Goal: Ask a question: Seek information or help from site administrators or community

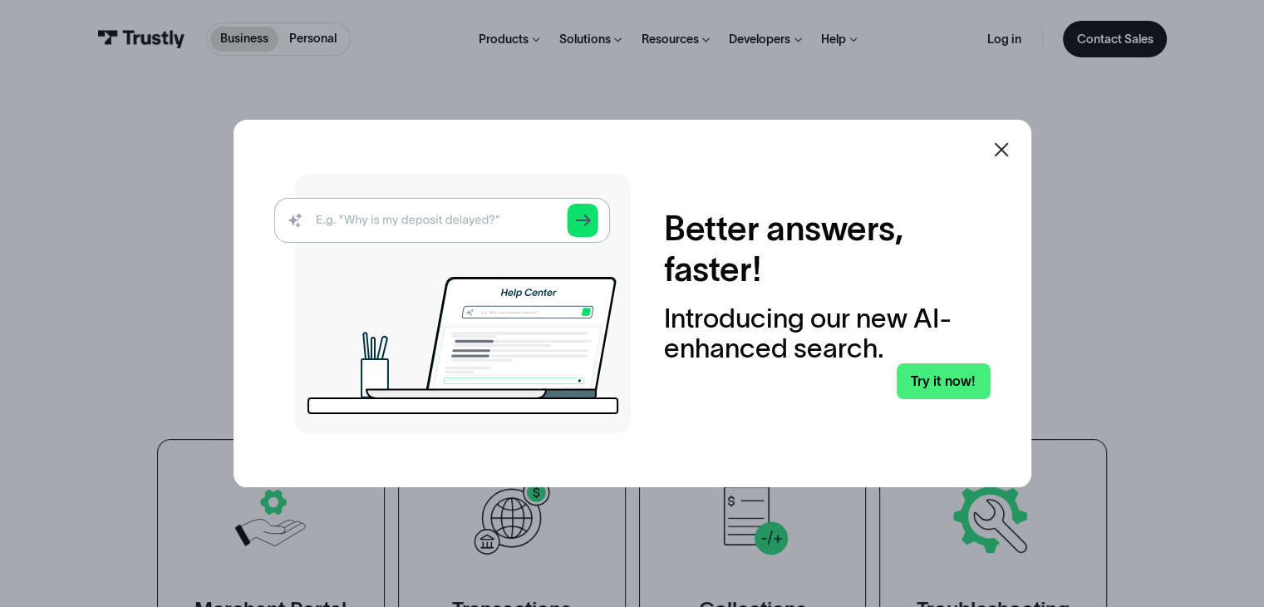
click at [1006, 148] on icon at bounding box center [1001, 149] width 14 height 14
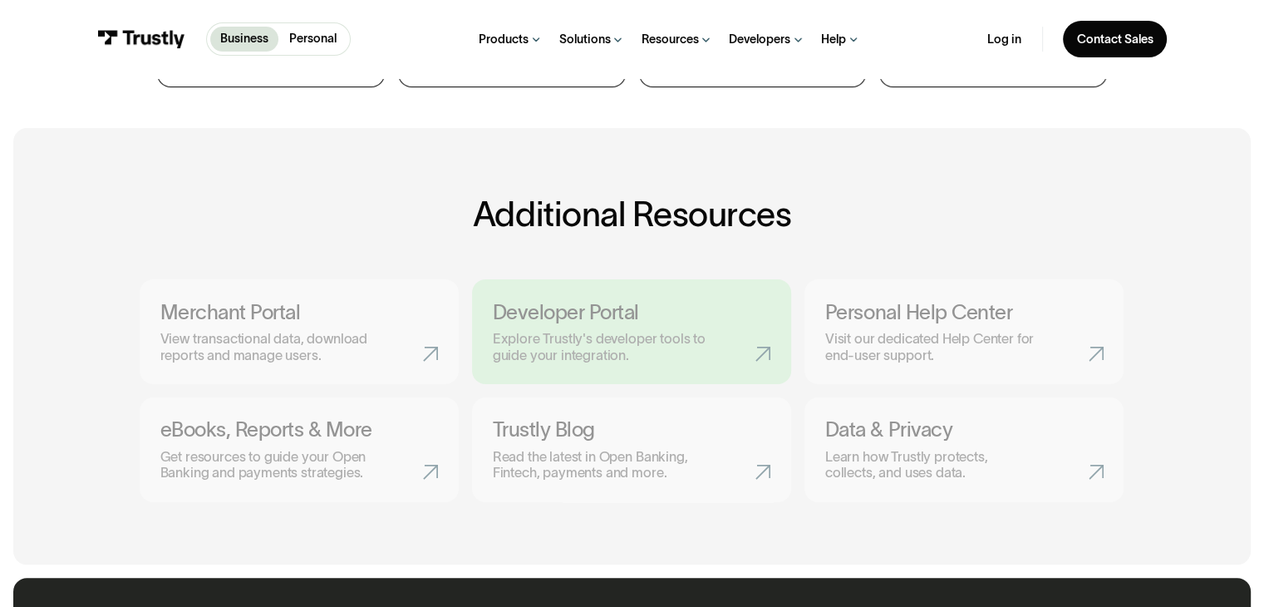
scroll to position [665, 0]
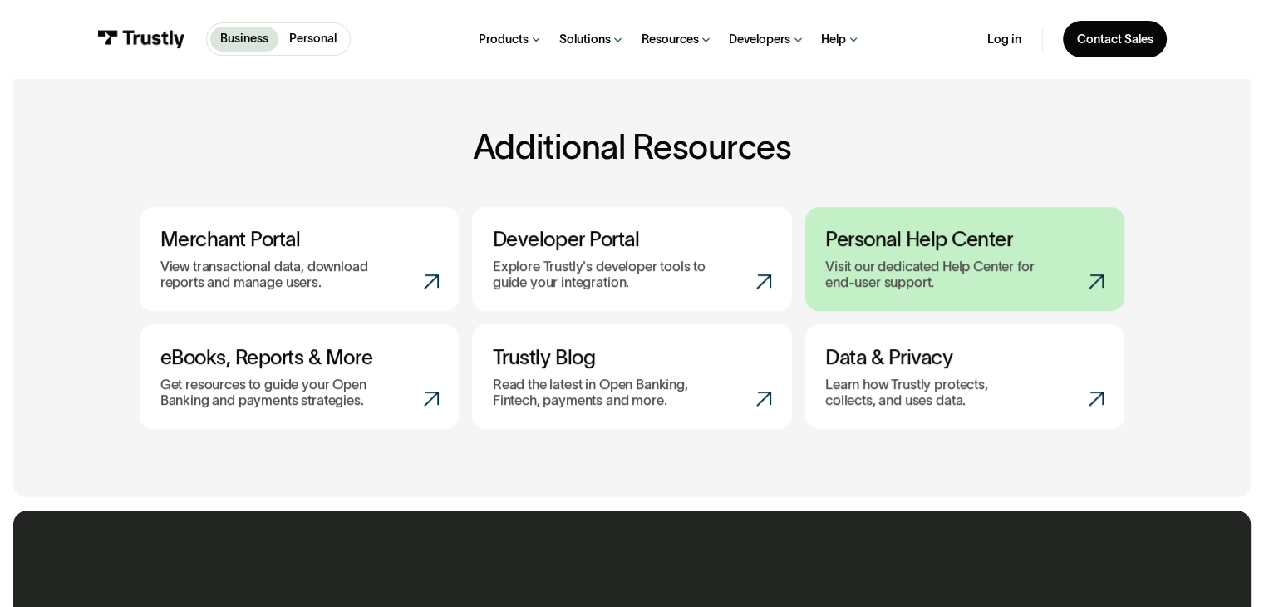
click at [930, 264] on p "Visit our dedicated Help Center for end-user support." at bounding box center [937, 275] width 224 height 32
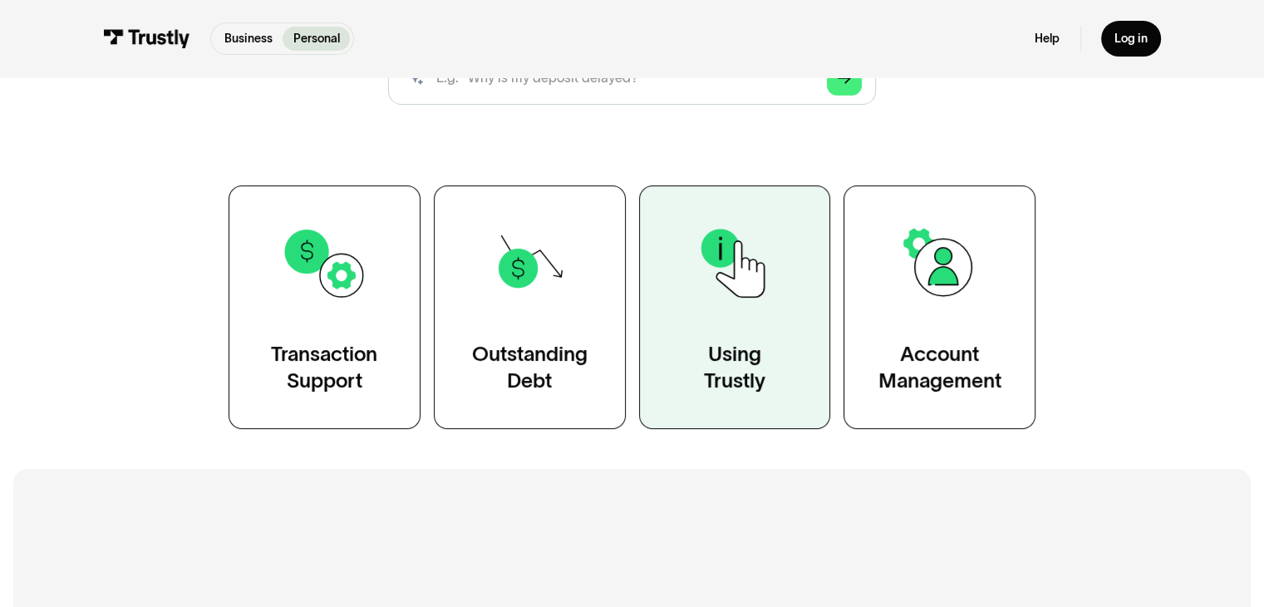
scroll to position [83, 0]
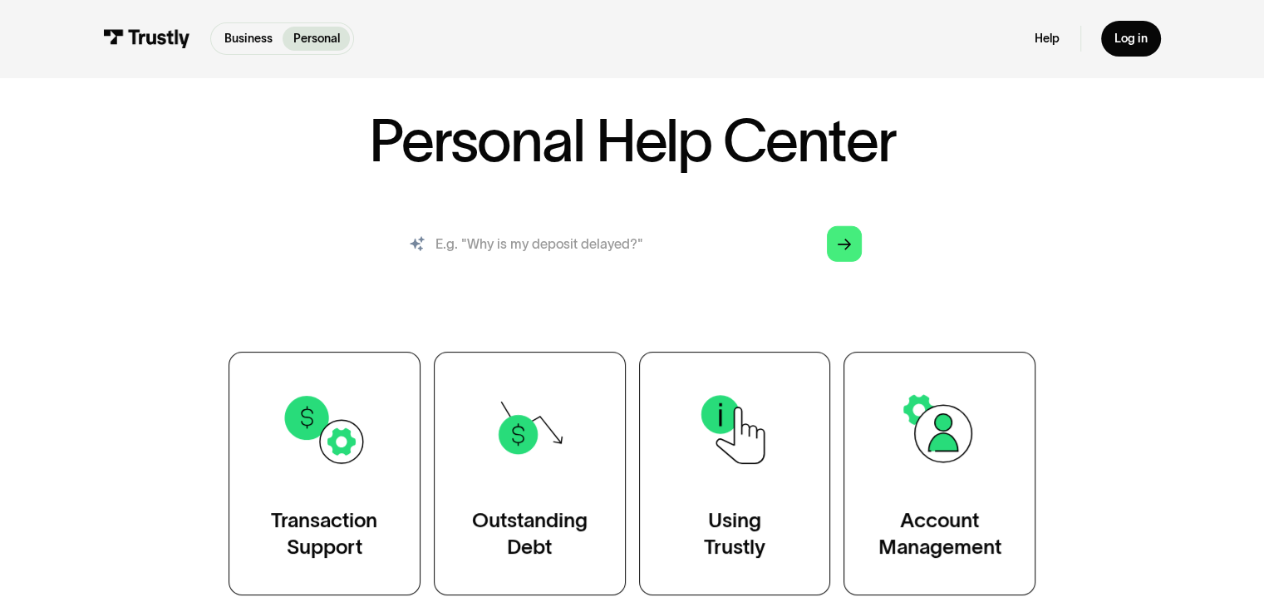
click at [493, 247] on input "search" at bounding box center [631, 244] width 487 height 54
type input "How do I enter the image numbers for my bank verification"
click at [846, 244] on icon "Arrow Right" at bounding box center [844, 245] width 13 height 14
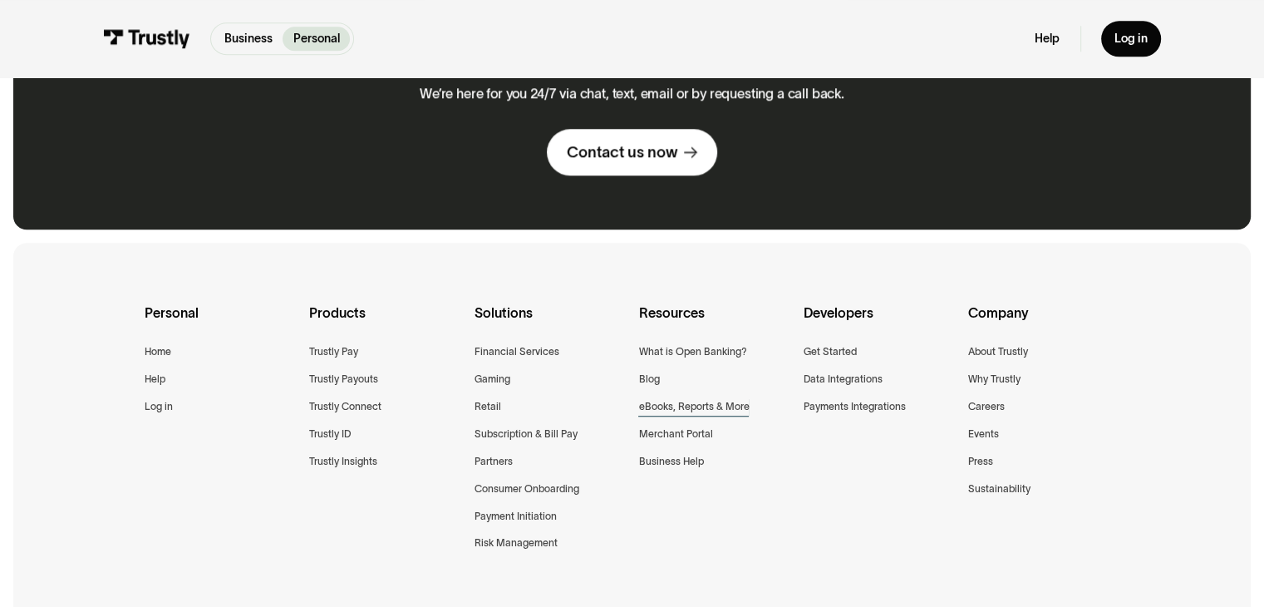
scroll to position [1577, 0]
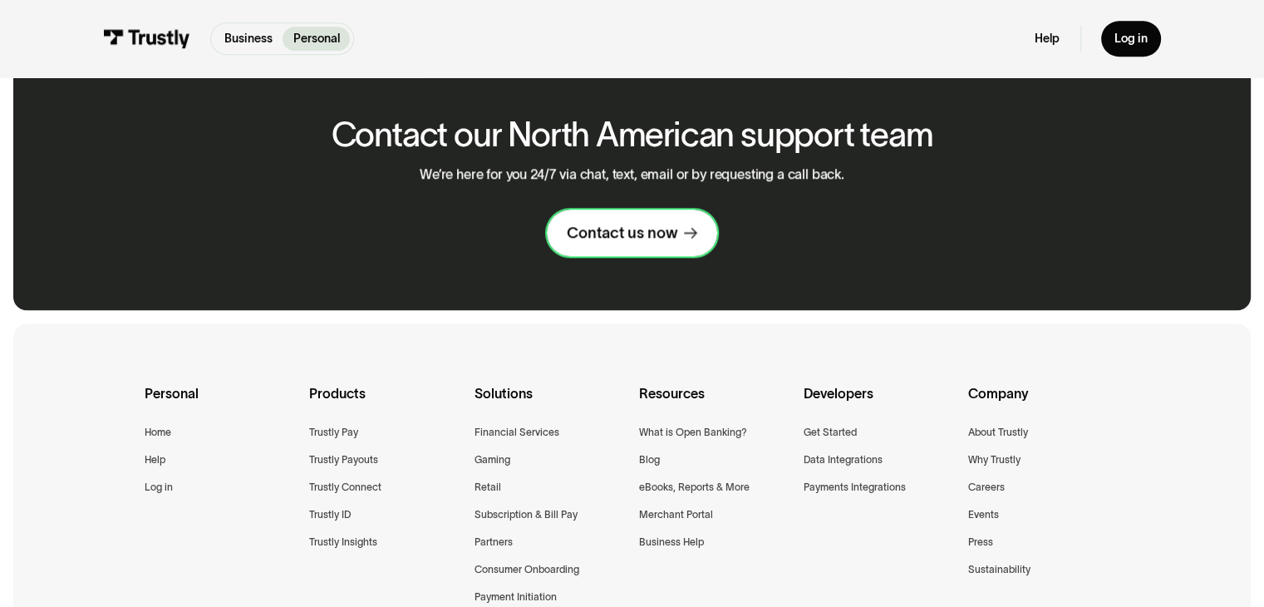
click at [615, 228] on div "Contact us now" at bounding box center [622, 233] width 111 height 20
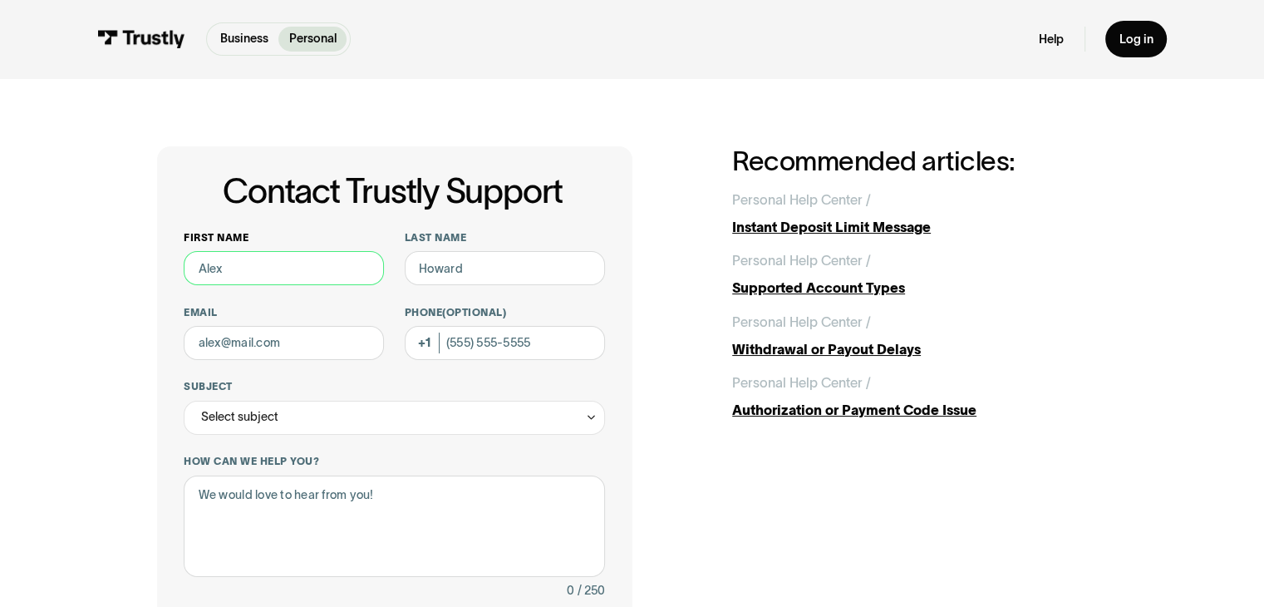
click at [272, 262] on input "First name" at bounding box center [284, 268] width 200 height 34
type input "Kim"
type input "a Bonanza"
type input "tandyemm817@msn.com"
type input "(315) 570-5799"
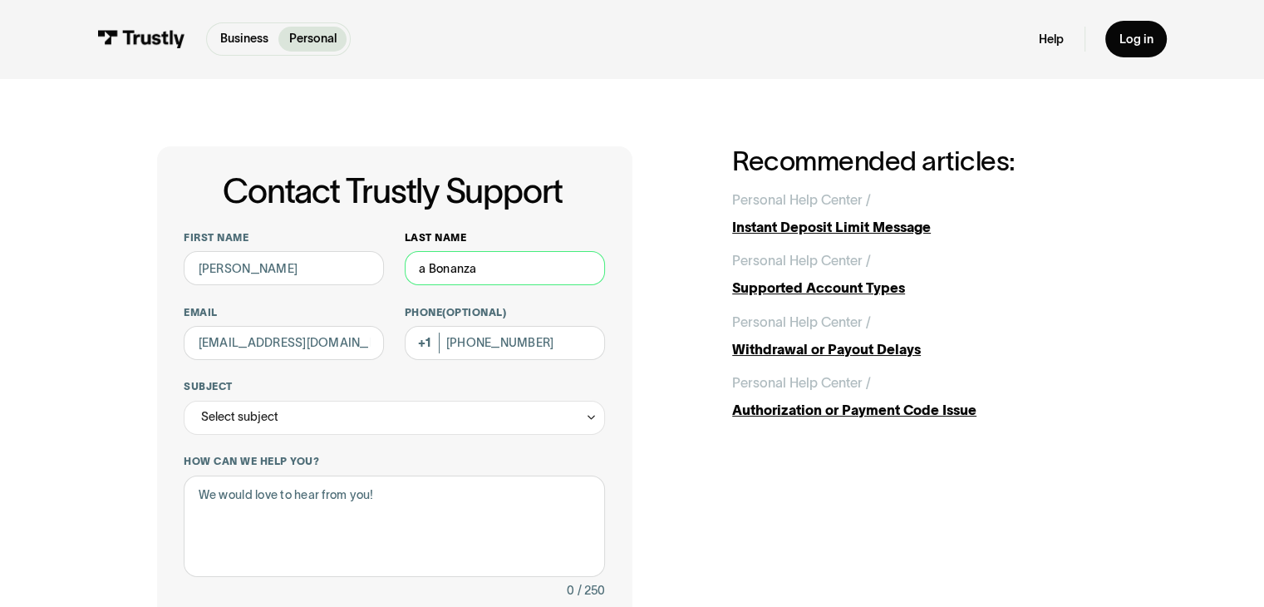
click at [439, 264] on input "a Bonanza" at bounding box center [505, 268] width 200 height 34
click at [434, 270] on input "a Bonanza" at bounding box center [505, 268] width 200 height 34
click at [426, 272] on input "a Bonanza" at bounding box center [505, 268] width 200 height 34
type input "Bonanza"
click at [320, 413] on div "Select subject" at bounding box center [394, 418] width 421 height 34
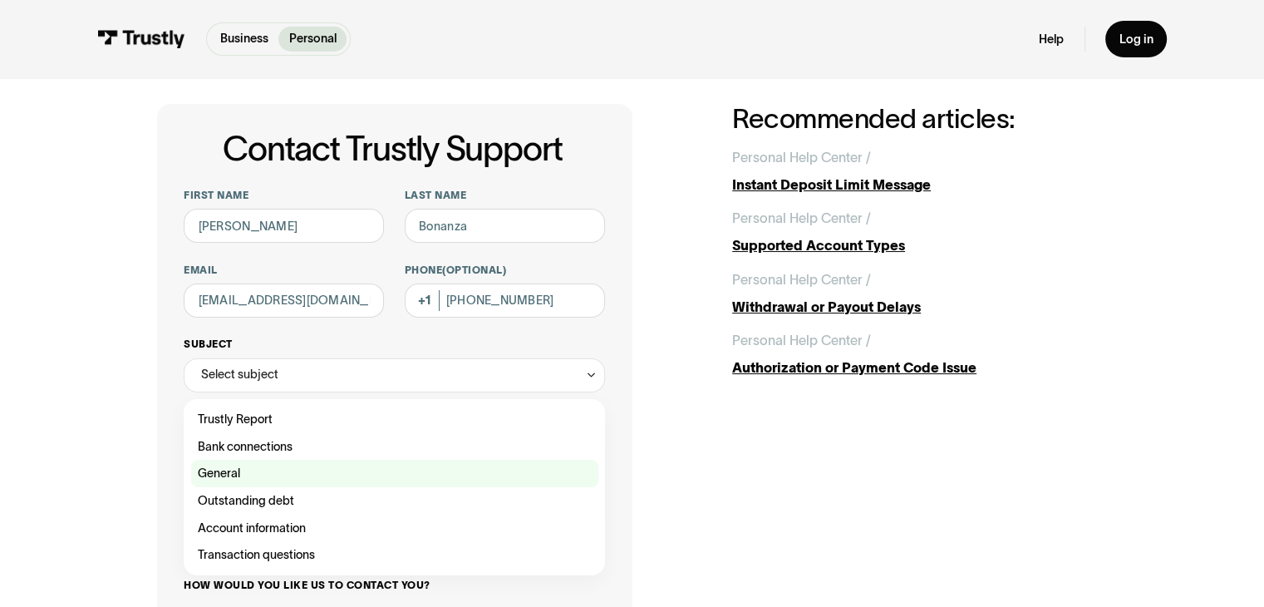
scroll to position [83, 0]
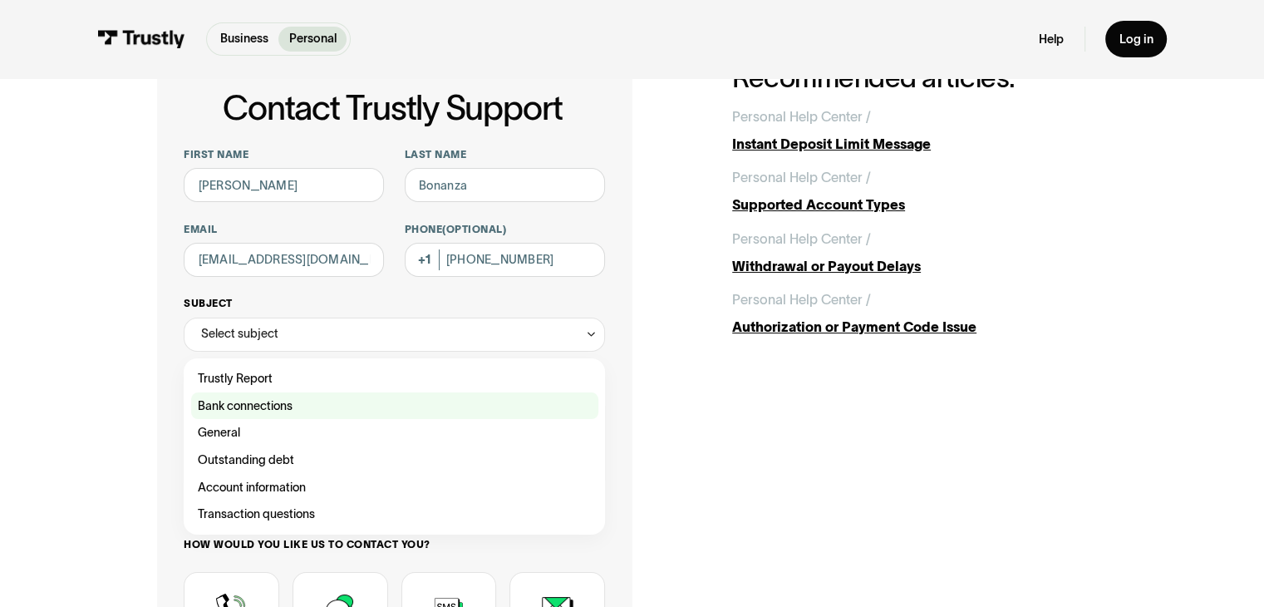
click at [266, 402] on div "Contact Trustly Support" at bounding box center [394, 405] width 407 height 27
type input "**********"
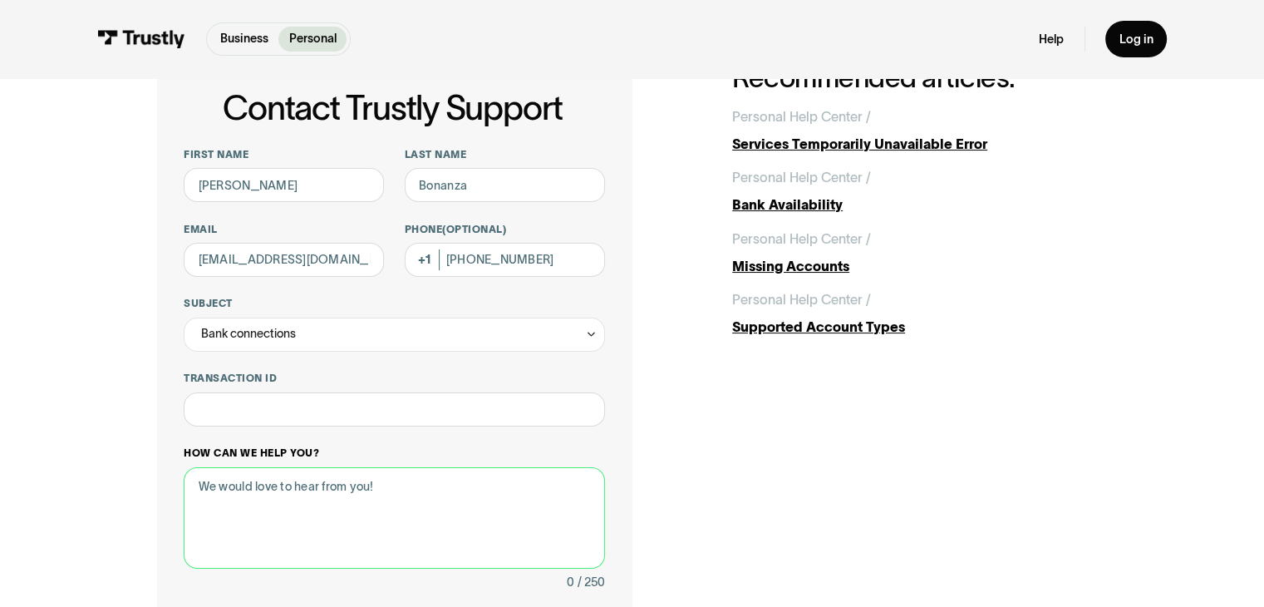
click at [300, 528] on textarea "How can we help you?" at bounding box center [394, 518] width 421 height 102
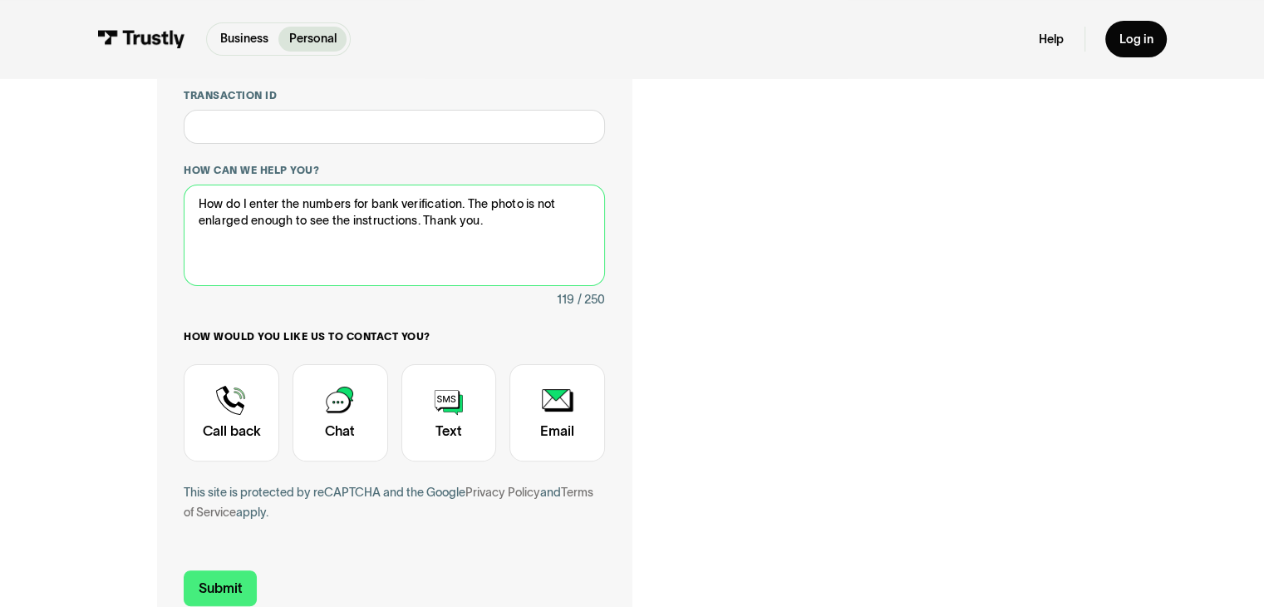
scroll to position [416, 0]
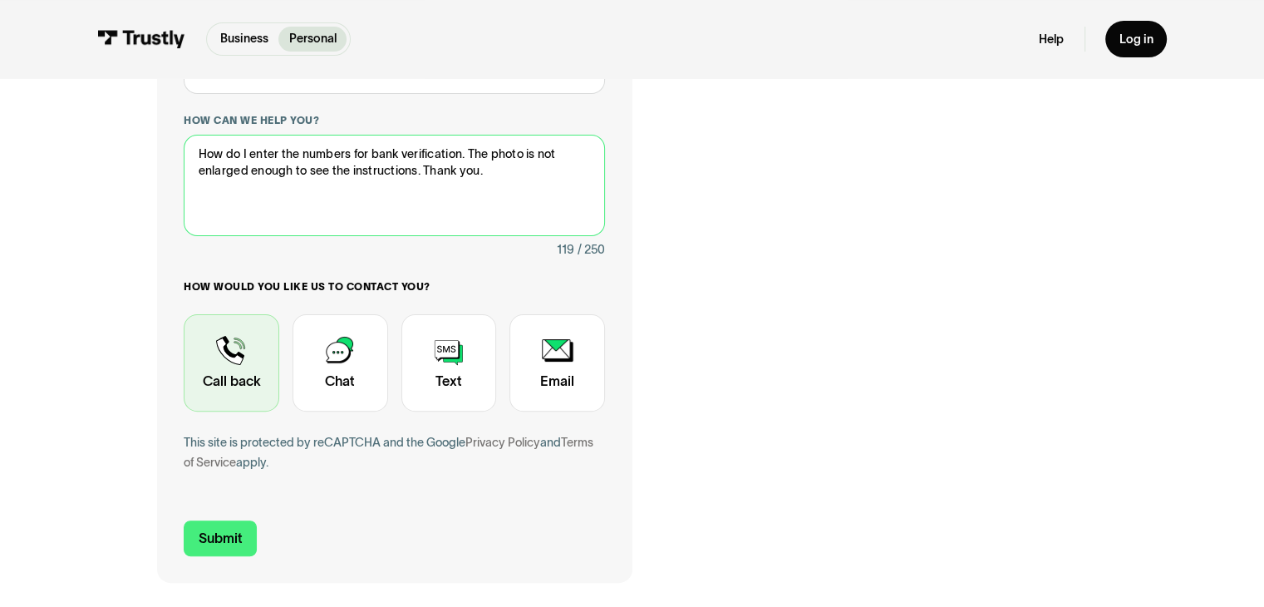
type textarea "How do I enter the numbers for bank verification. The photo is not enlarged eno…"
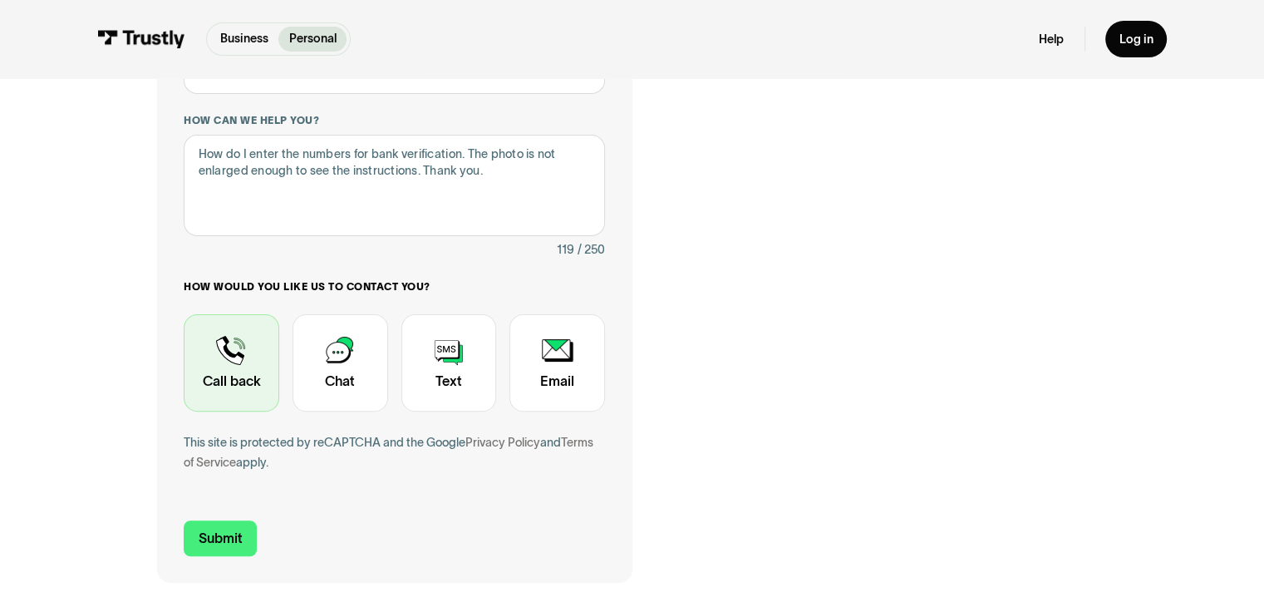
click at [229, 354] on div "Contact Trustly Support" at bounding box center [232, 363] width 96 height 98
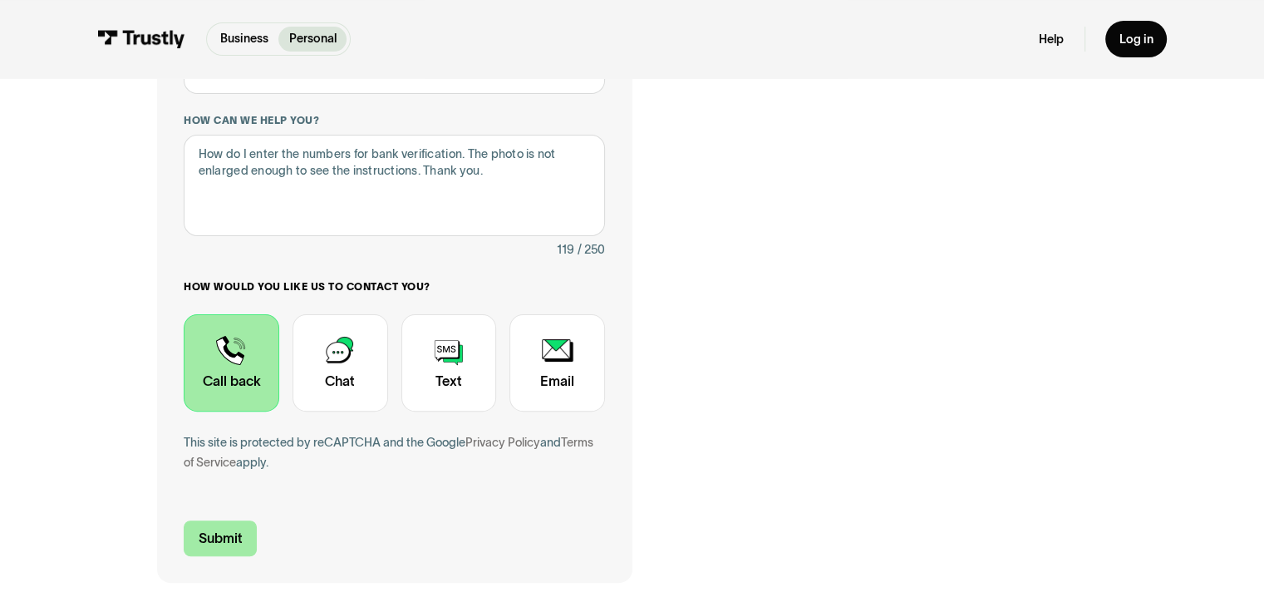
click at [227, 533] on input "Submit" at bounding box center [220, 538] width 73 height 36
type input "+13155705799"
